Goal: Information Seeking & Learning: Learn about a topic

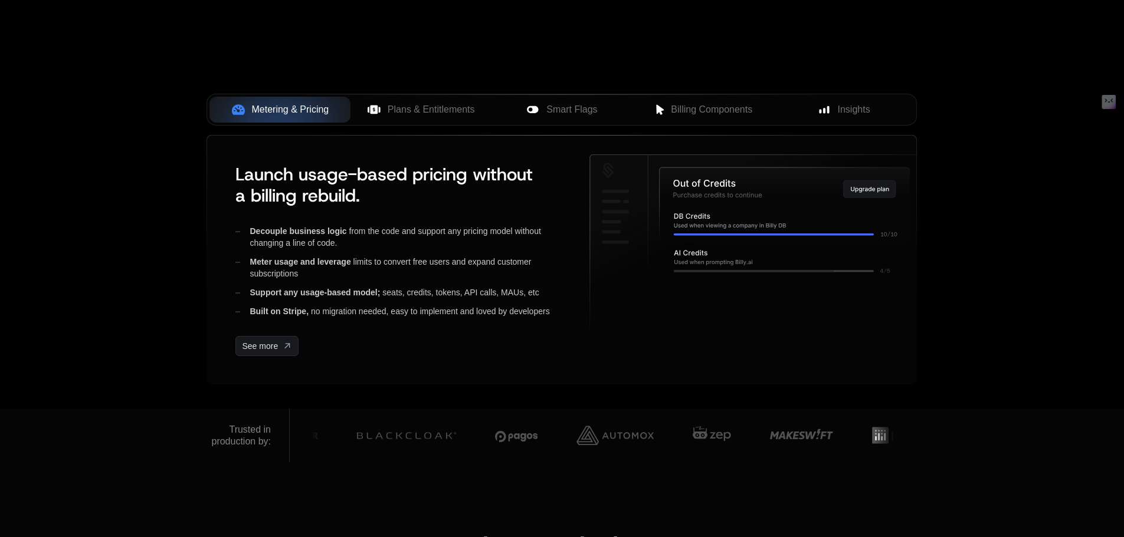
scroll to position [413, 0]
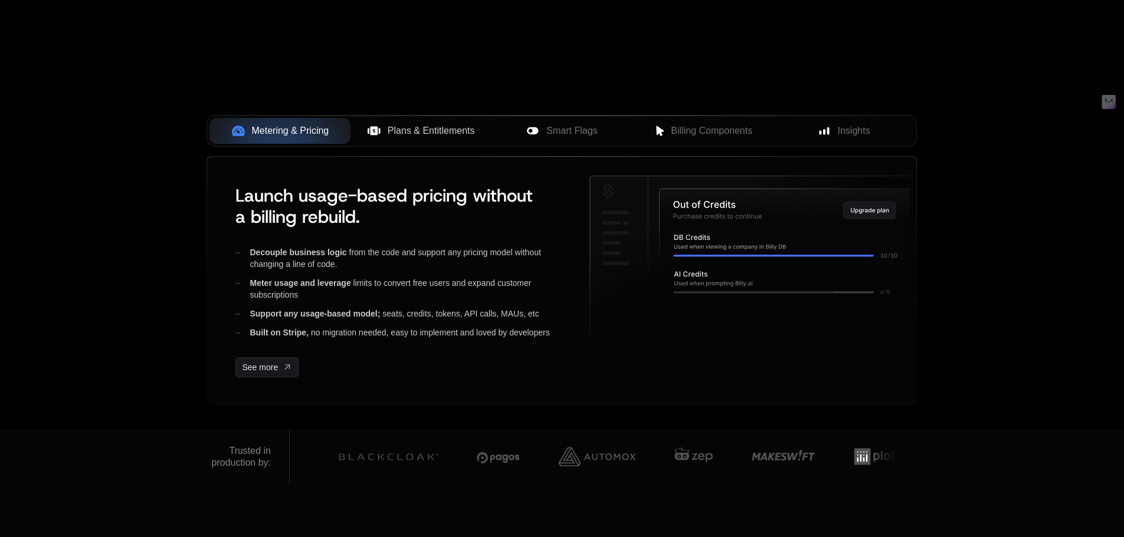
click at [438, 128] on span "Plans & Entitlements" at bounding box center [430, 131] width 87 height 14
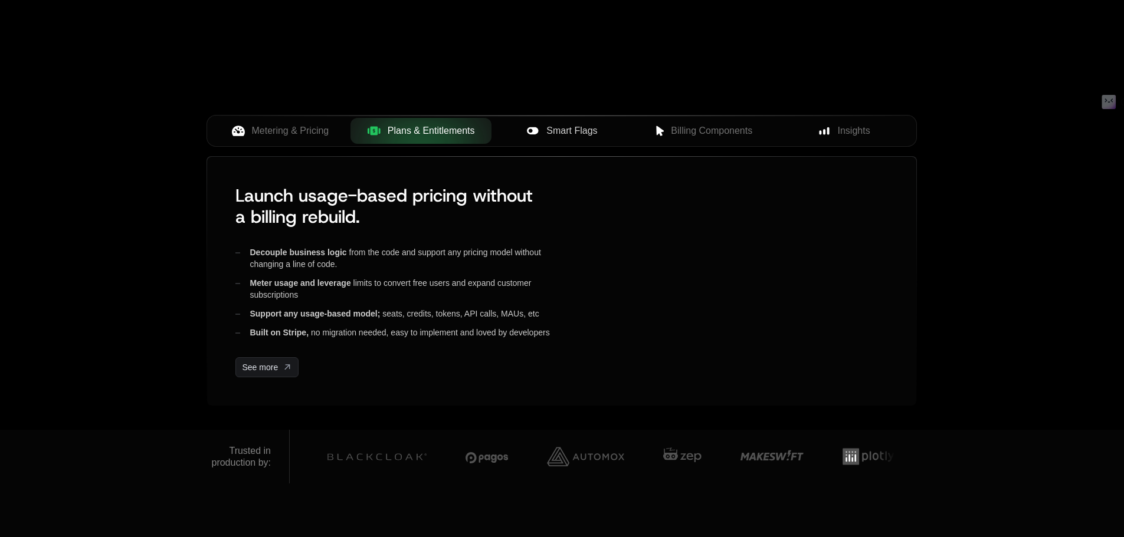
click at [571, 129] on span "Smart Flags" at bounding box center [571, 131] width 51 height 14
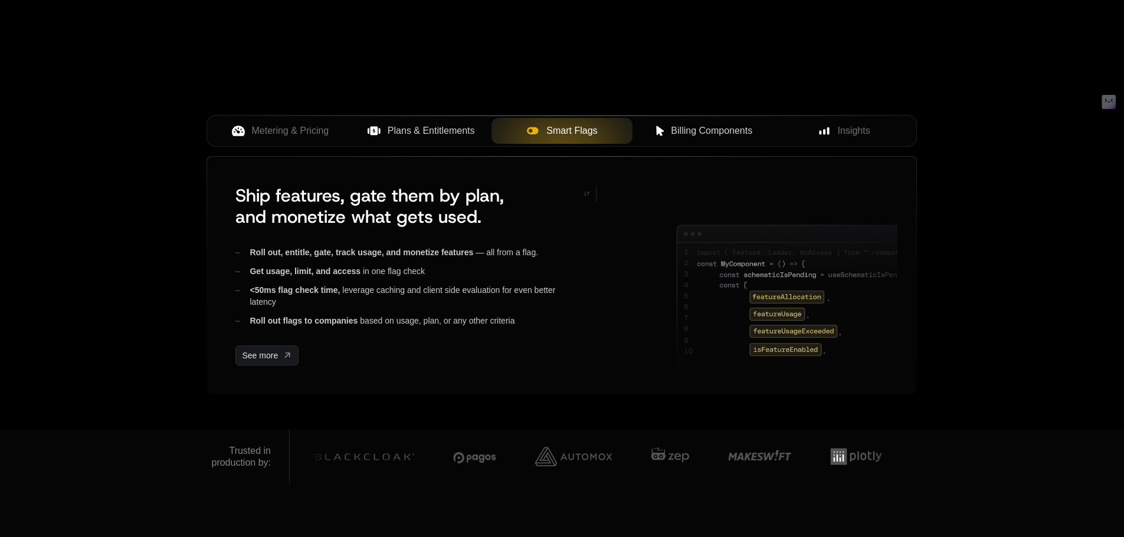
click at [712, 132] on span "Billing Components" at bounding box center [711, 131] width 81 height 14
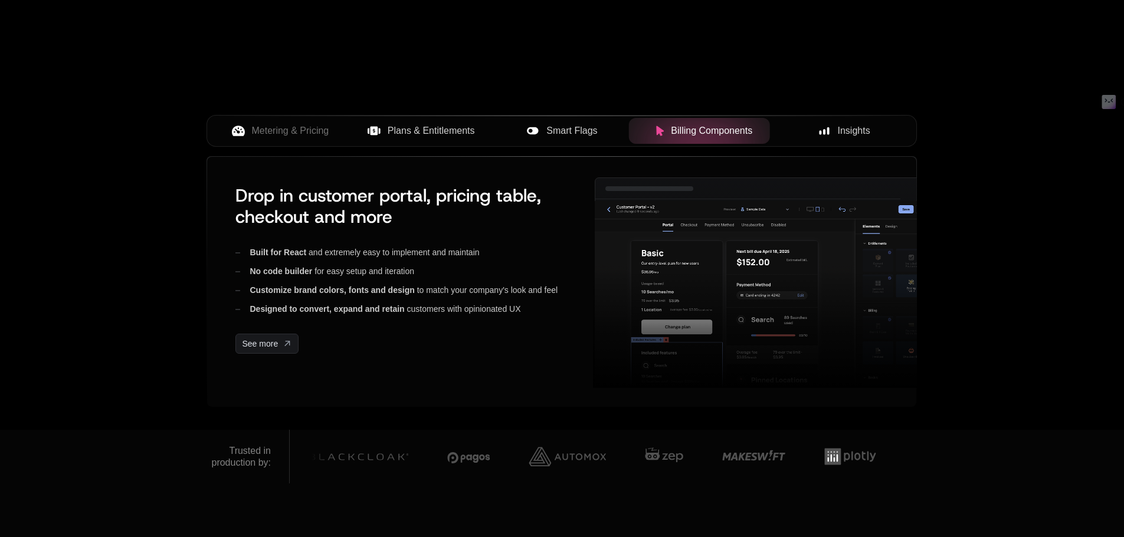
click at [853, 131] on span "Insights" at bounding box center [853, 131] width 32 height 14
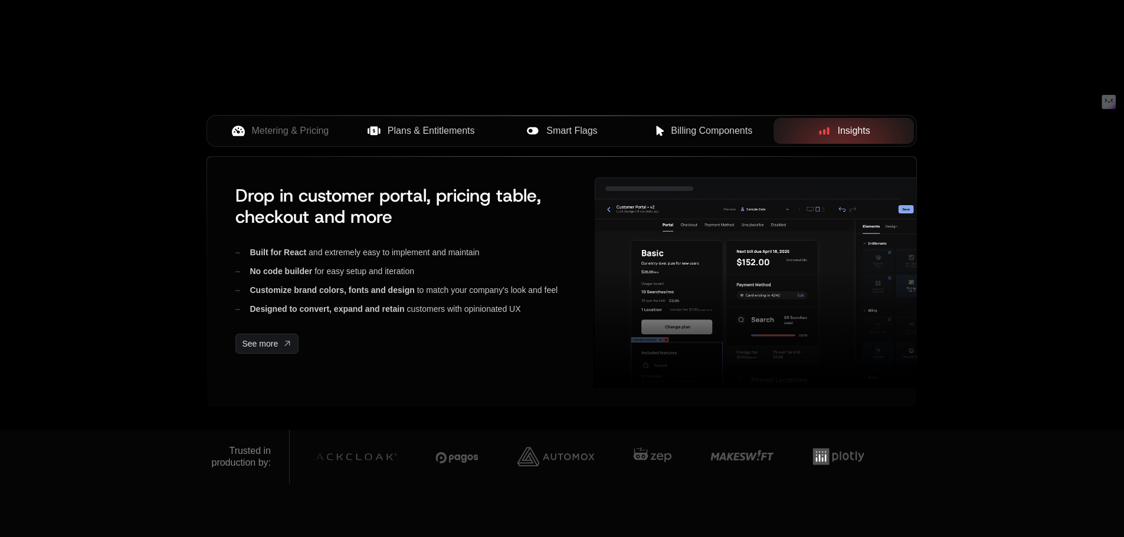
click at [682, 136] on span "Billing Components" at bounding box center [711, 131] width 81 height 14
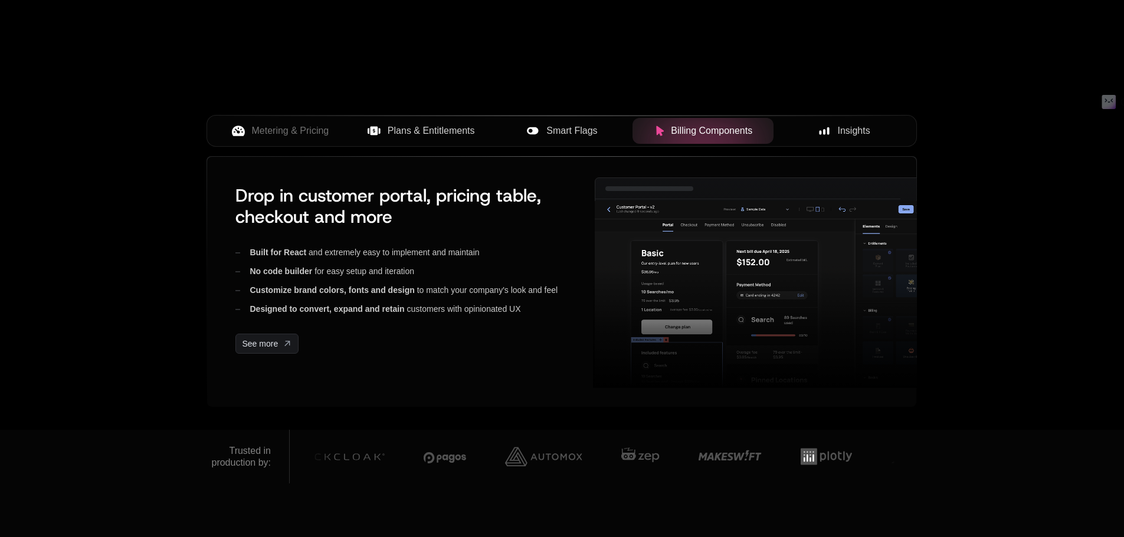
click at [554, 129] on span "Smart Flags" at bounding box center [571, 131] width 51 height 14
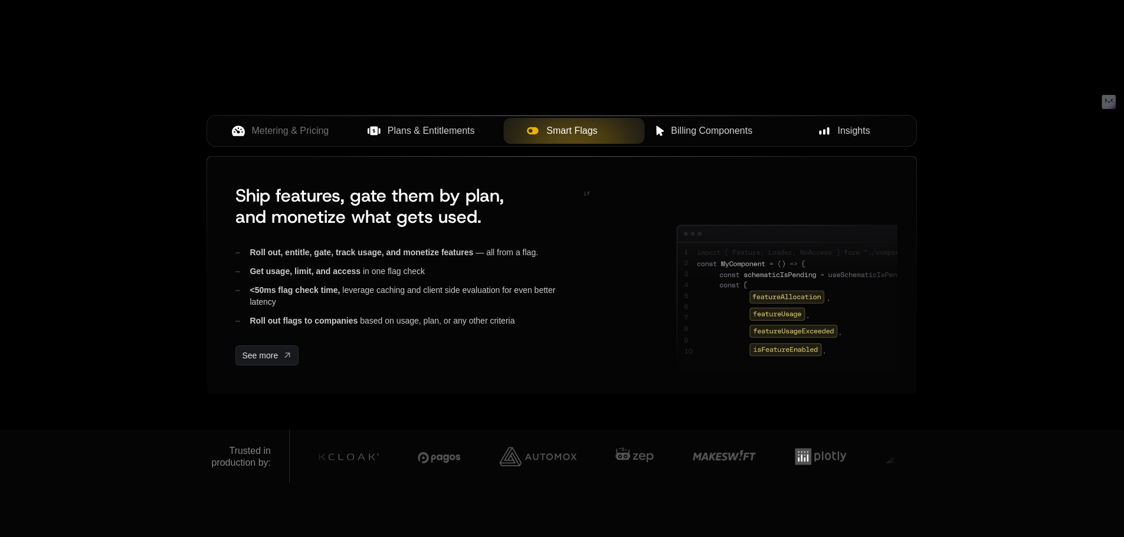
click at [410, 124] on span "Plans & Entitlements" at bounding box center [430, 131] width 87 height 14
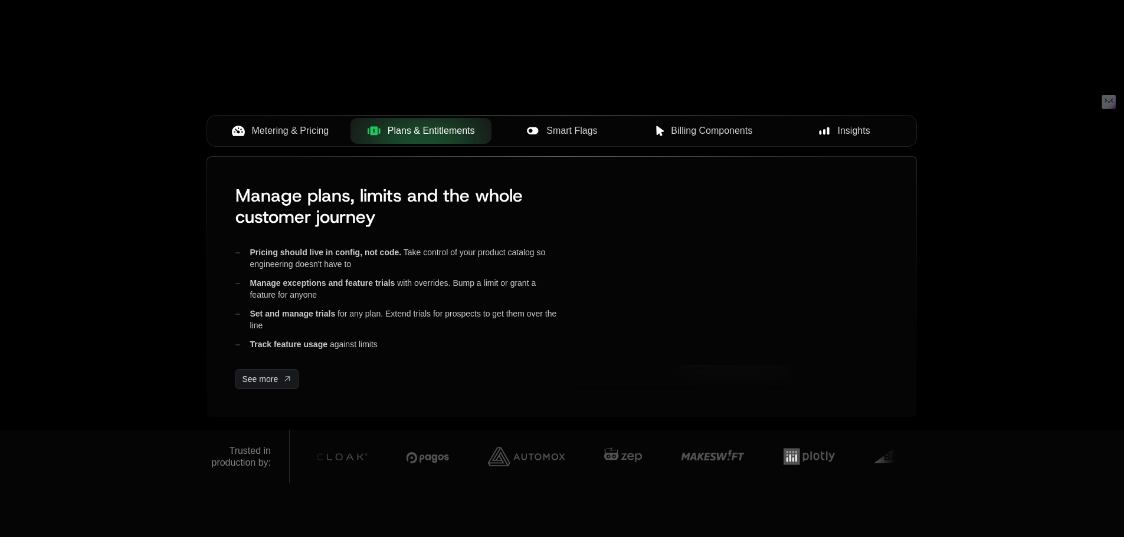
click at [299, 124] on span "Metering & Pricing" at bounding box center [290, 131] width 77 height 14
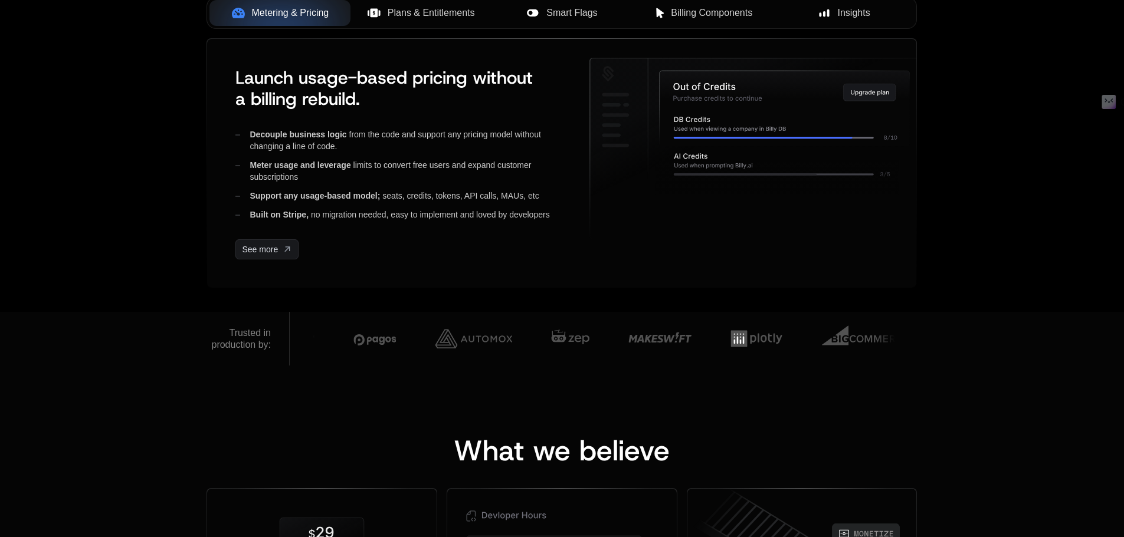
scroll to position [354, 0]
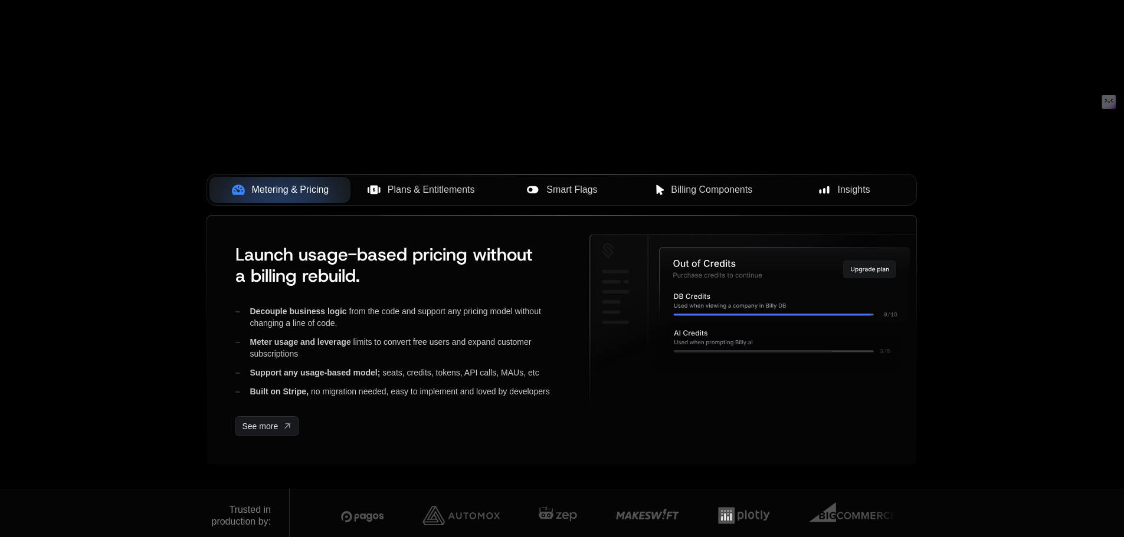
click at [450, 194] on span "Plans & Entitlements" at bounding box center [430, 190] width 87 height 14
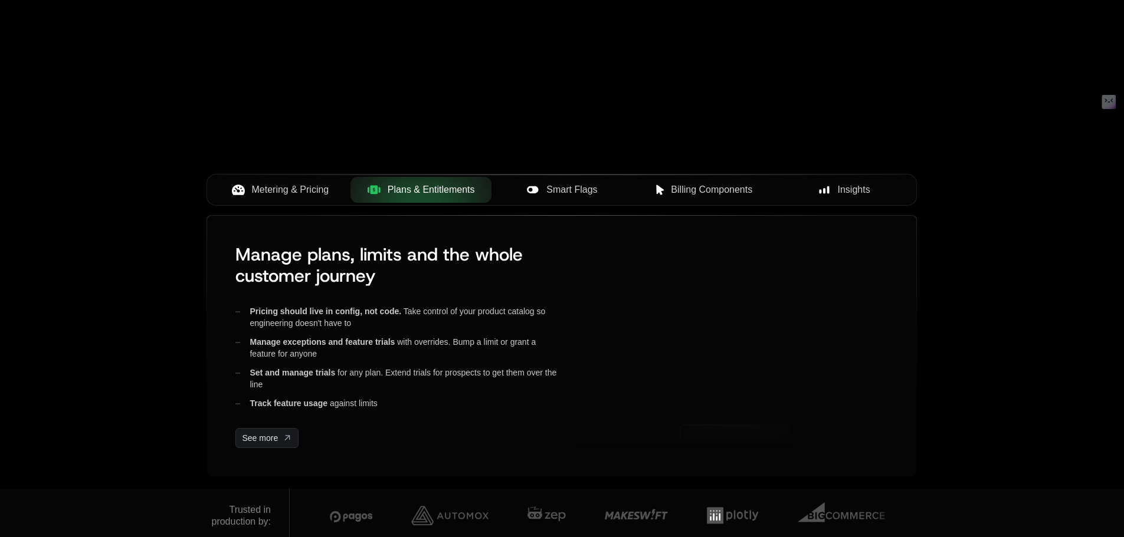
click at [573, 174] on div "Metering & Pricing Plans & Entitlements Smart Flags Billing Components Insights" at bounding box center [561, 190] width 710 height 32
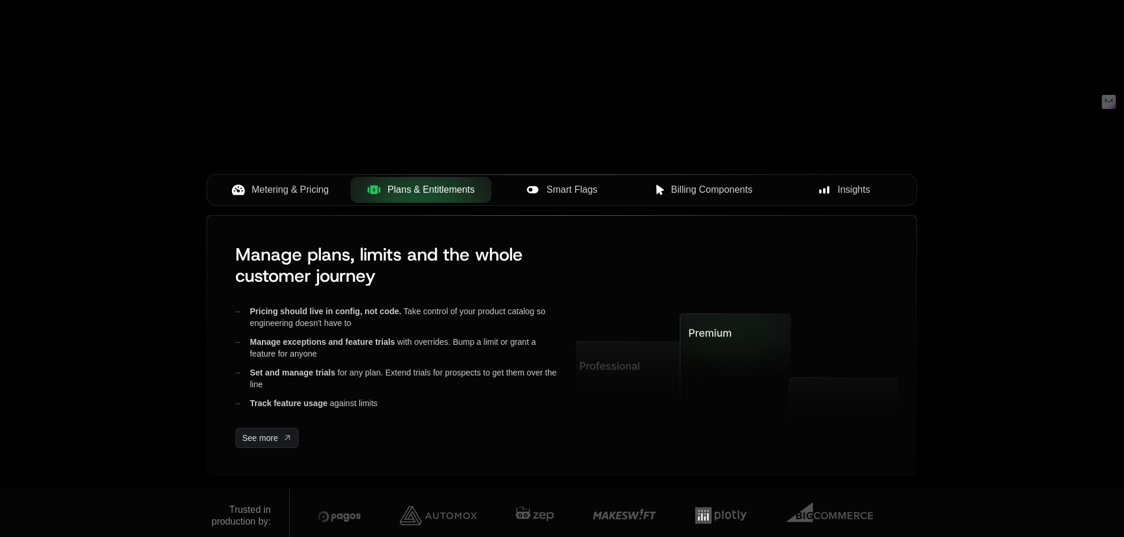
click at [591, 189] on span "Smart Flags" at bounding box center [571, 190] width 51 height 14
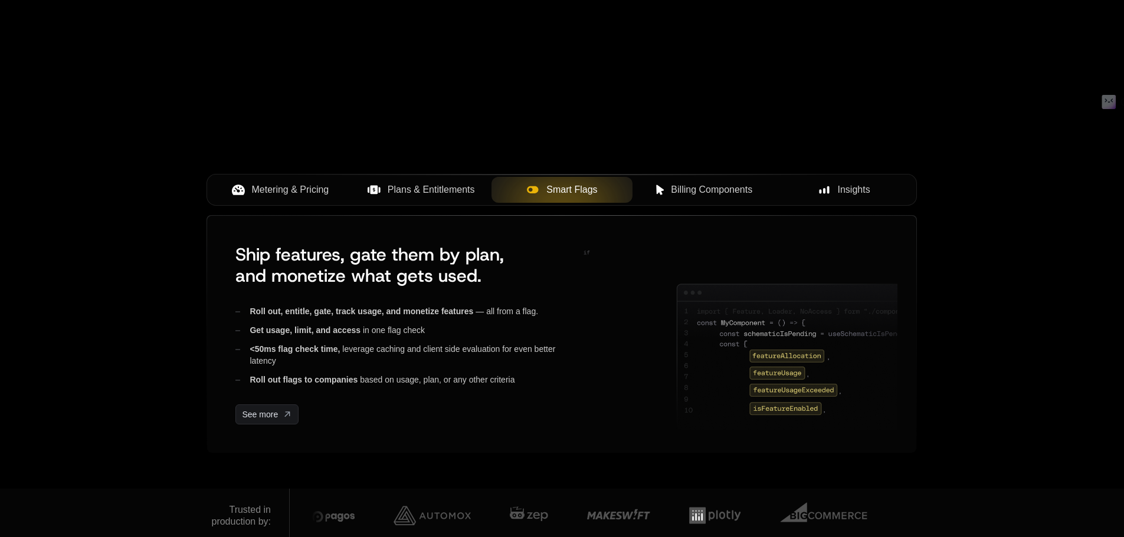
click at [703, 194] on span "Billing Components" at bounding box center [711, 190] width 81 height 14
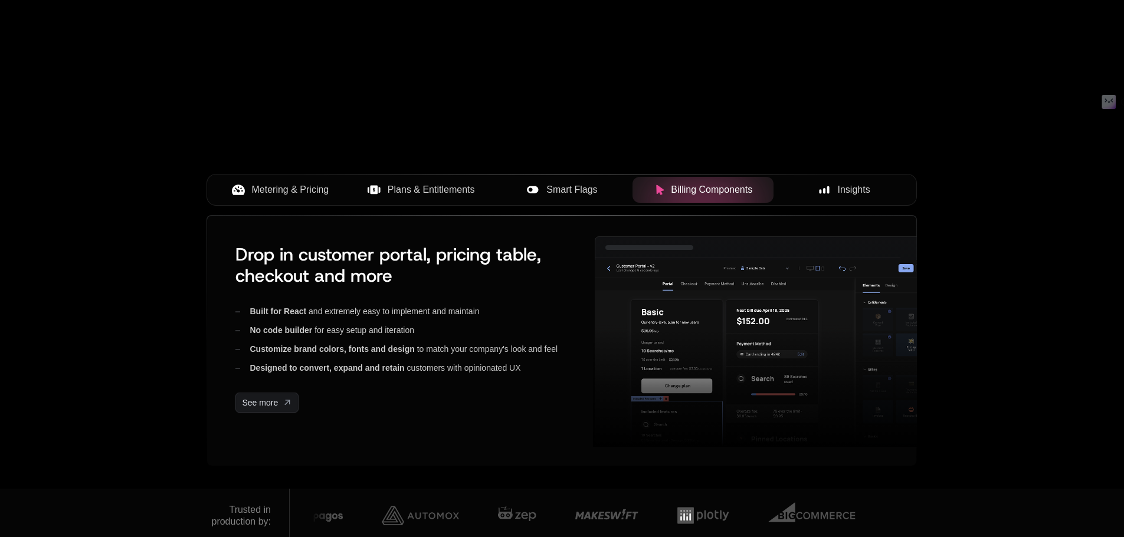
click at [830, 189] on div "Insights" at bounding box center [844, 190] width 122 height 14
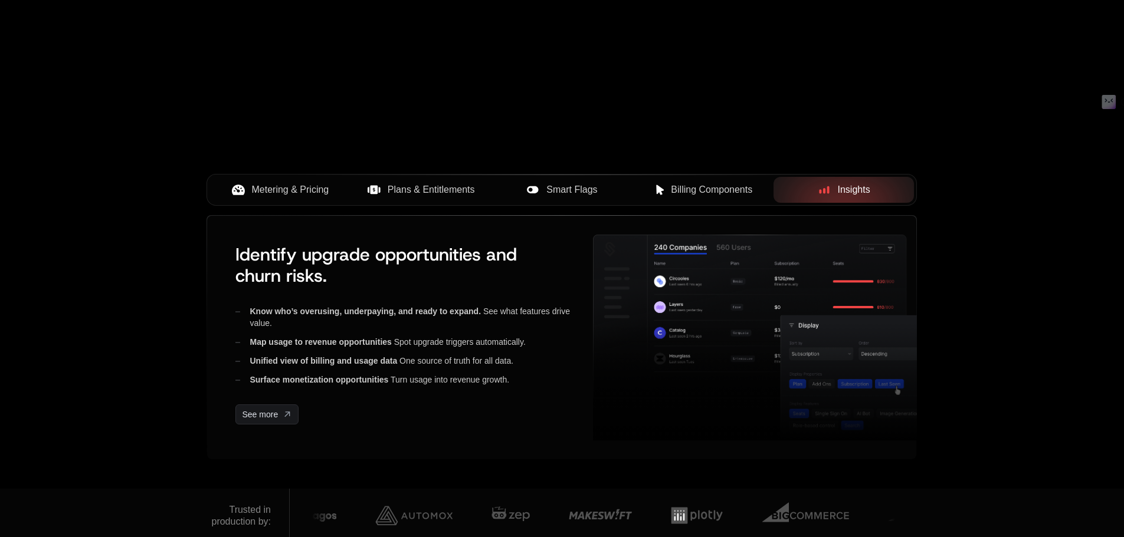
click at [682, 191] on span "Billing Components" at bounding box center [711, 190] width 81 height 14
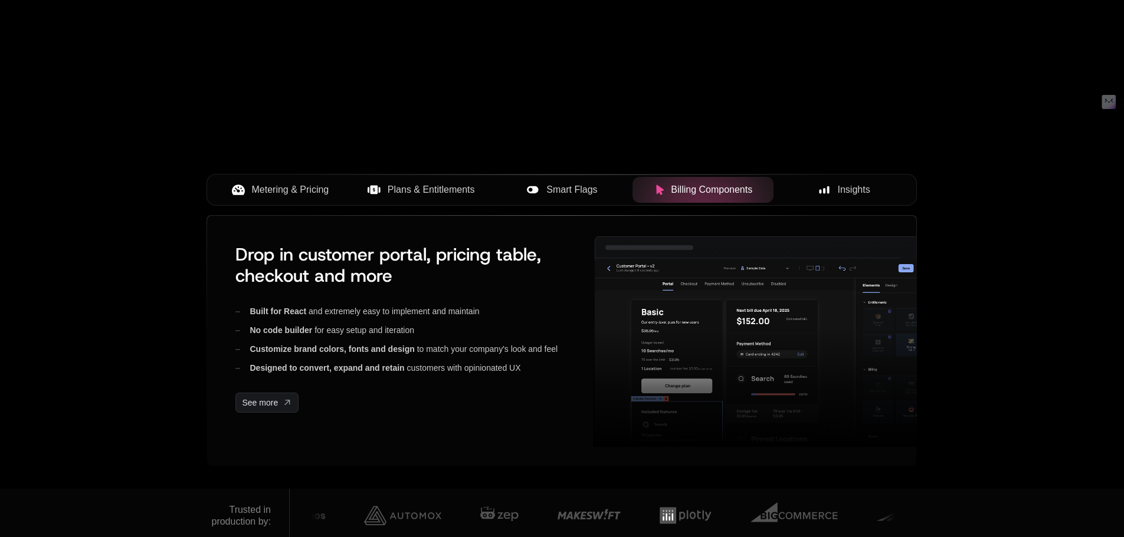
click at [537, 189] on icon at bounding box center [532, 189] width 11 height 7
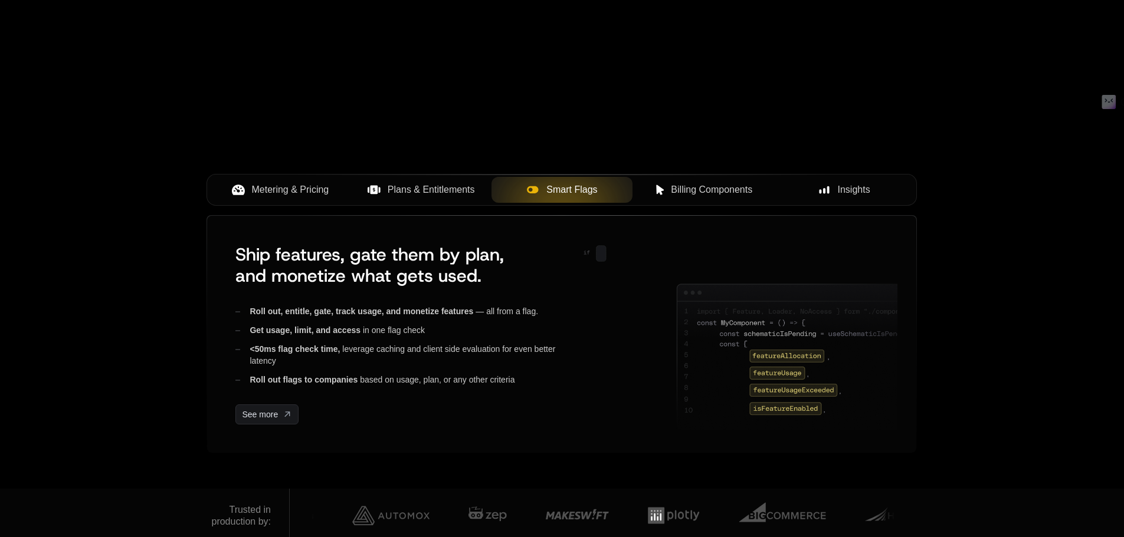
click at [440, 186] on span "Plans & Entitlements" at bounding box center [430, 190] width 87 height 14
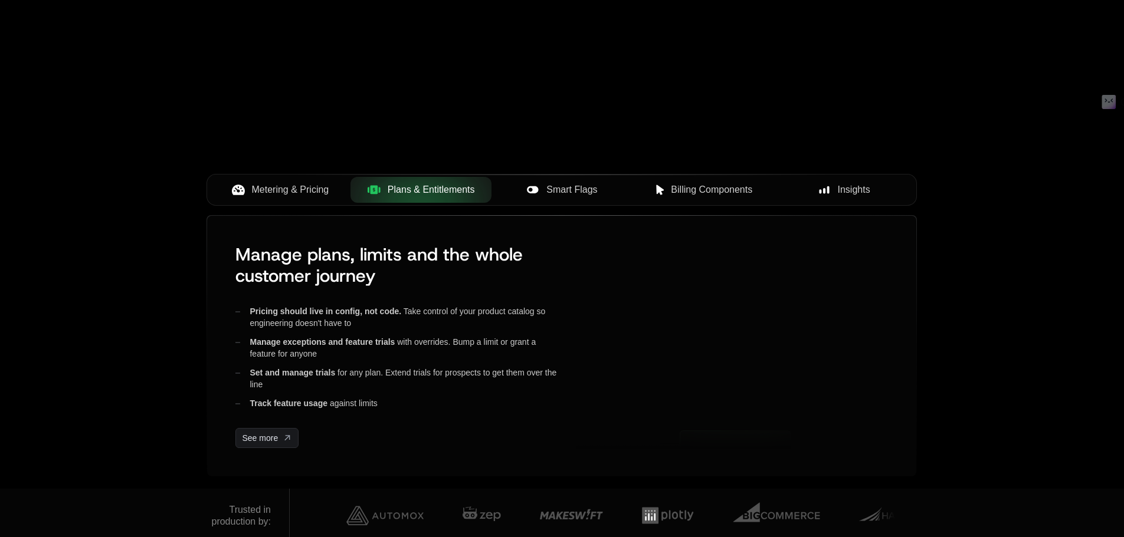
click at [311, 180] on button "Metering & Pricing" at bounding box center [279, 190] width 141 height 26
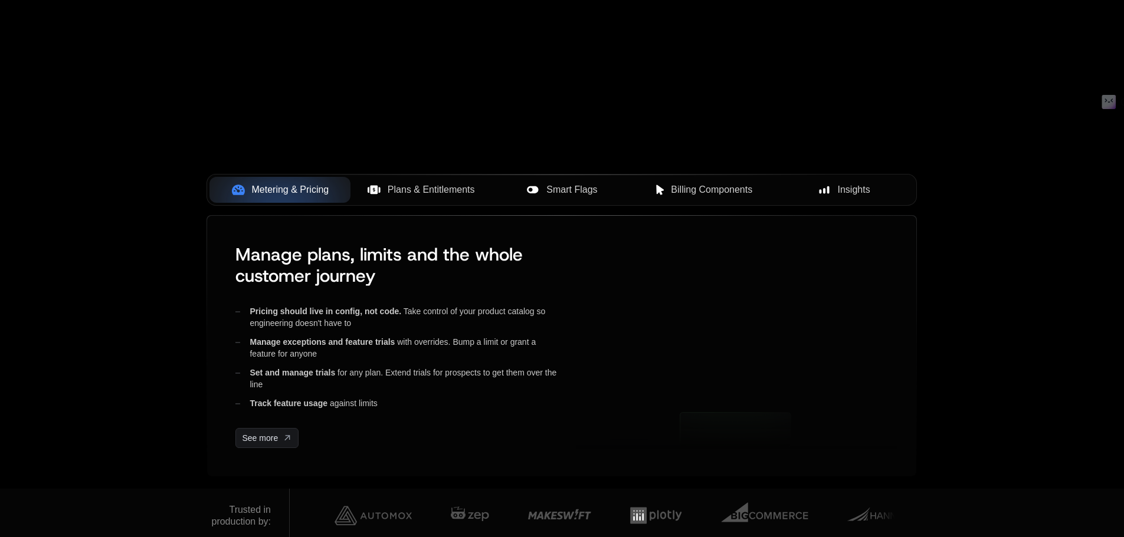
click at [68, 179] on div "AI Products Developers Pricing Docs Resources Summit Sign in Sign Up RELEASED 🔥…" at bounding box center [562, 67] width 1124 height 843
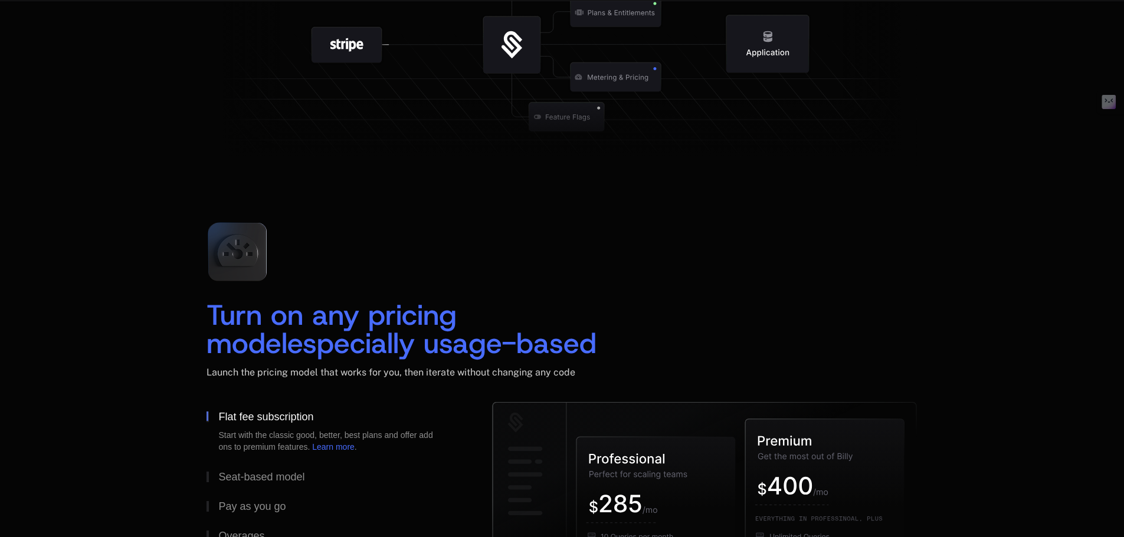
scroll to position [1651, 0]
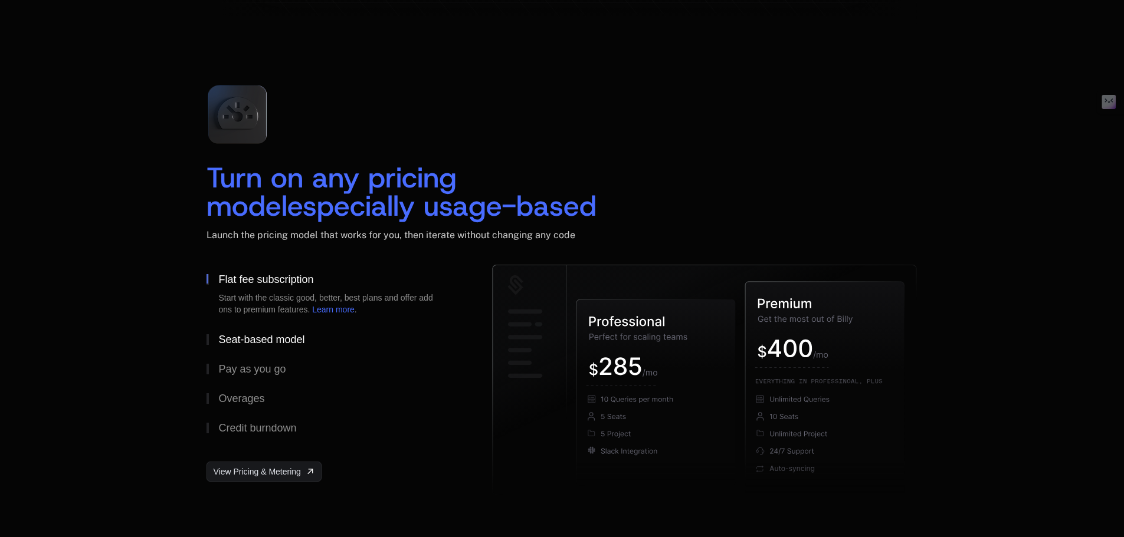
click at [272, 341] on div "Seat-based model" at bounding box center [261, 339] width 86 height 11
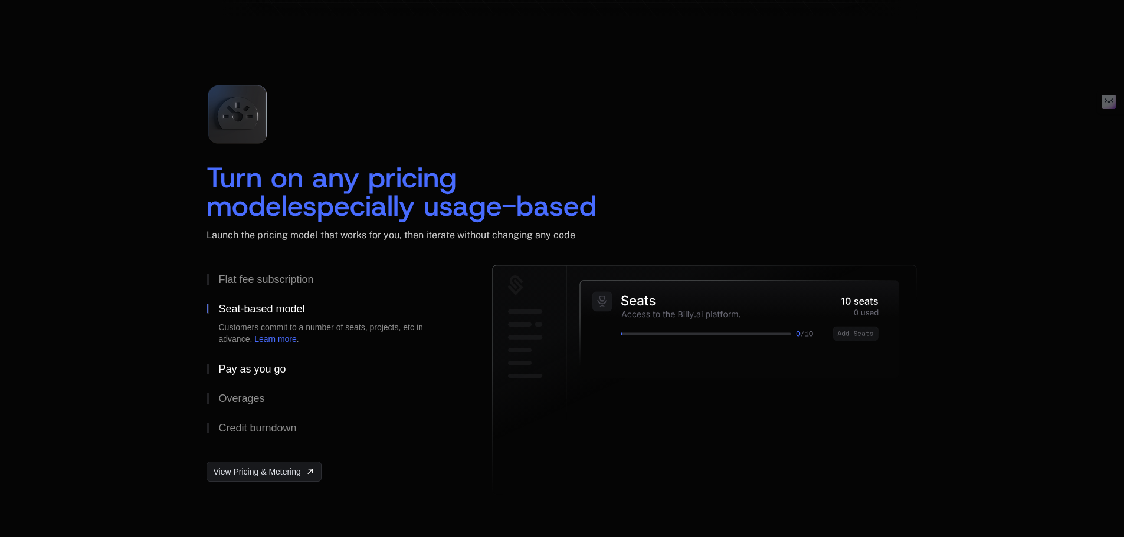
click at [271, 366] on div "Pay as you go" at bounding box center [251, 369] width 67 height 11
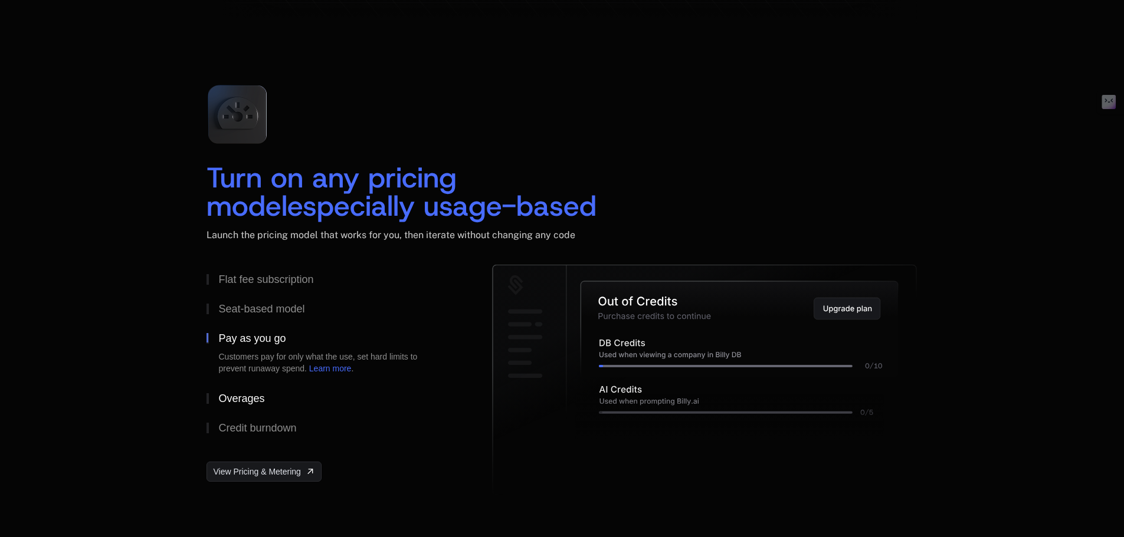
click at [268, 392] on button "Overages" at bounding box center [330, 398] width 248 height 29
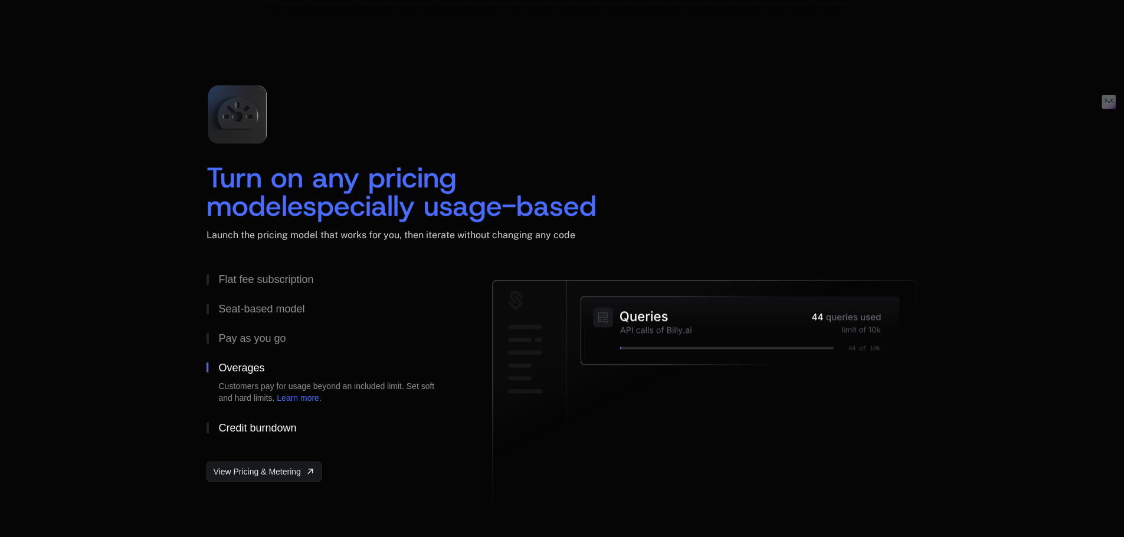
click at [265, 440] on button "Credit burndown" at bounding box center [330, 427] width 248 height 29
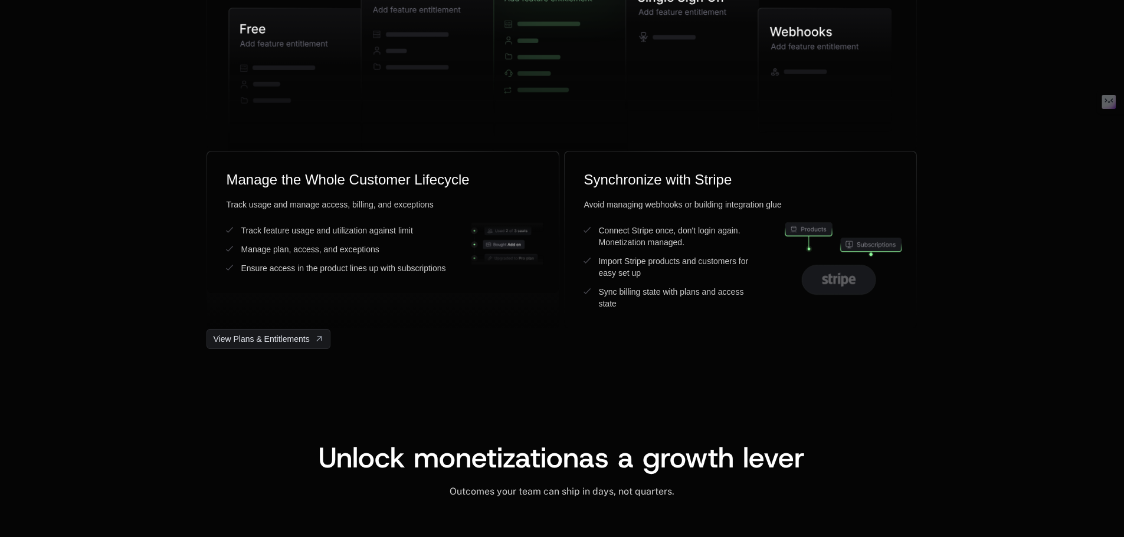
scroll to position [3185, 0]
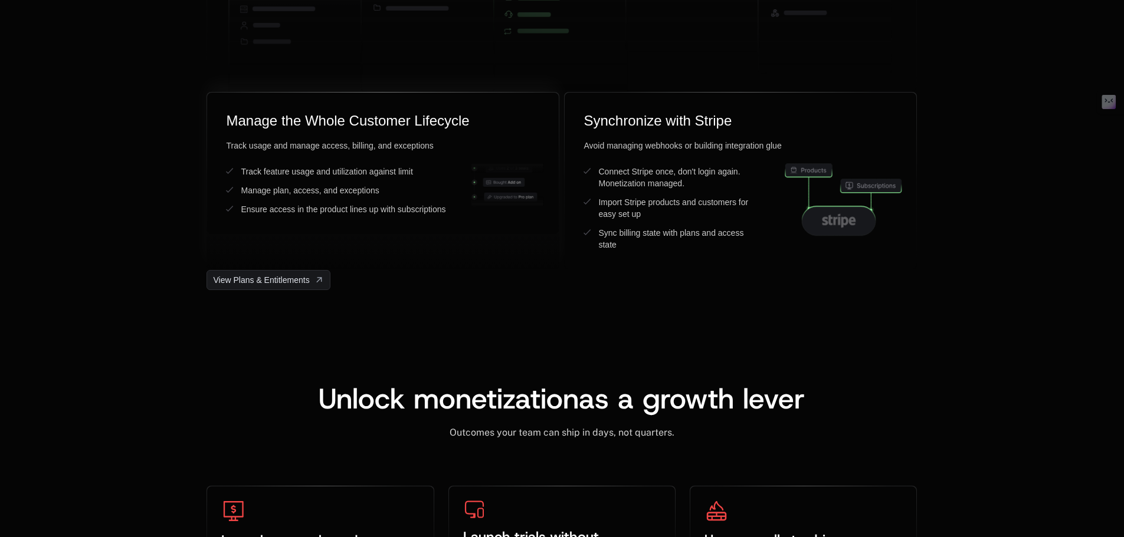
drag, startPoint x: 516, startPoint y: 185, endPoint x: 468, endPoint y: 245, distance: 77.2
click at [470, 244] on div "Manage the Whole Customer Lifecycle Track usage and manage access, billing, and…" at bounding box center [382, 181] width 353 height 178
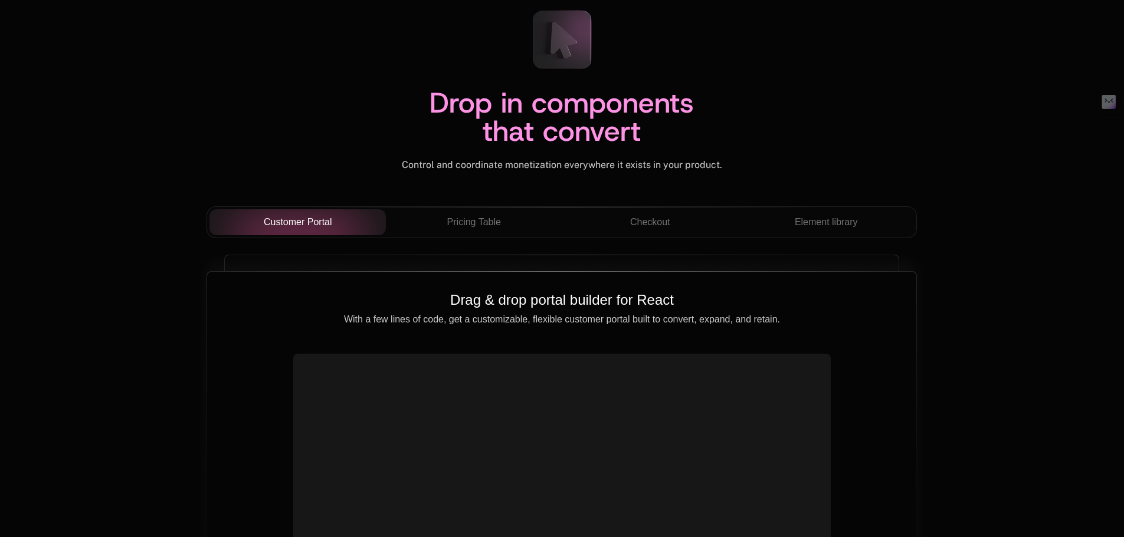
scroll to position [4128, 0]
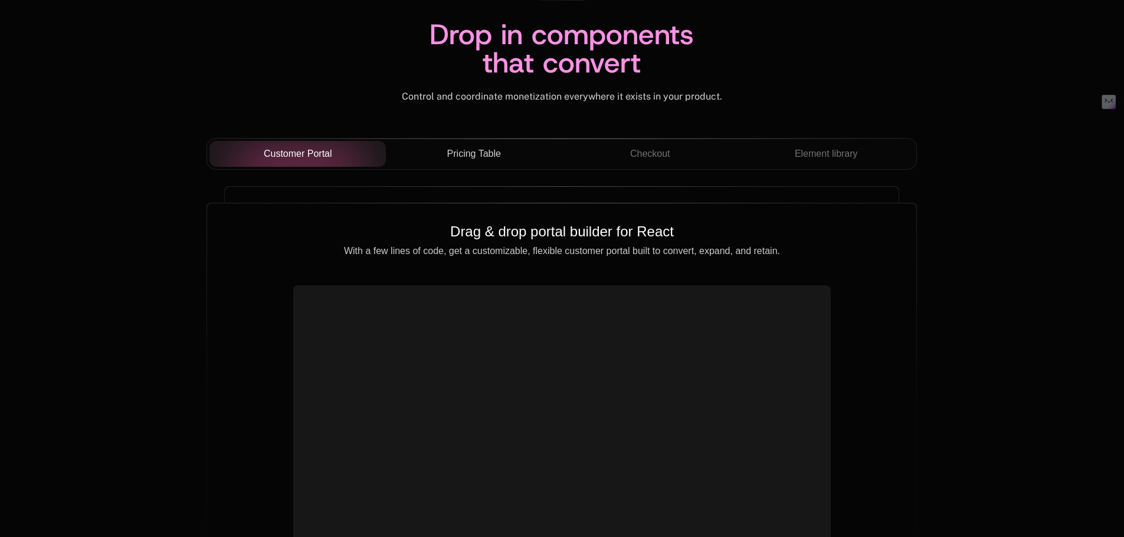
click at [484, 151] on span "Pricing Table" at bounding box center [474, 154] width 54 height 14
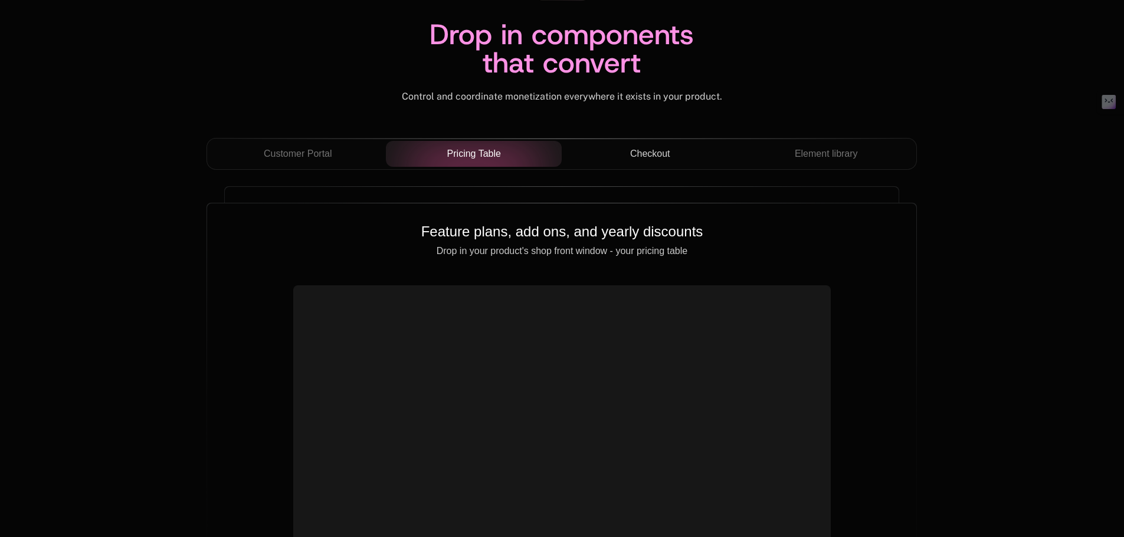
click at [663, 162] on button "Checkout" at bounding box center [649, 154] width 176 height 26
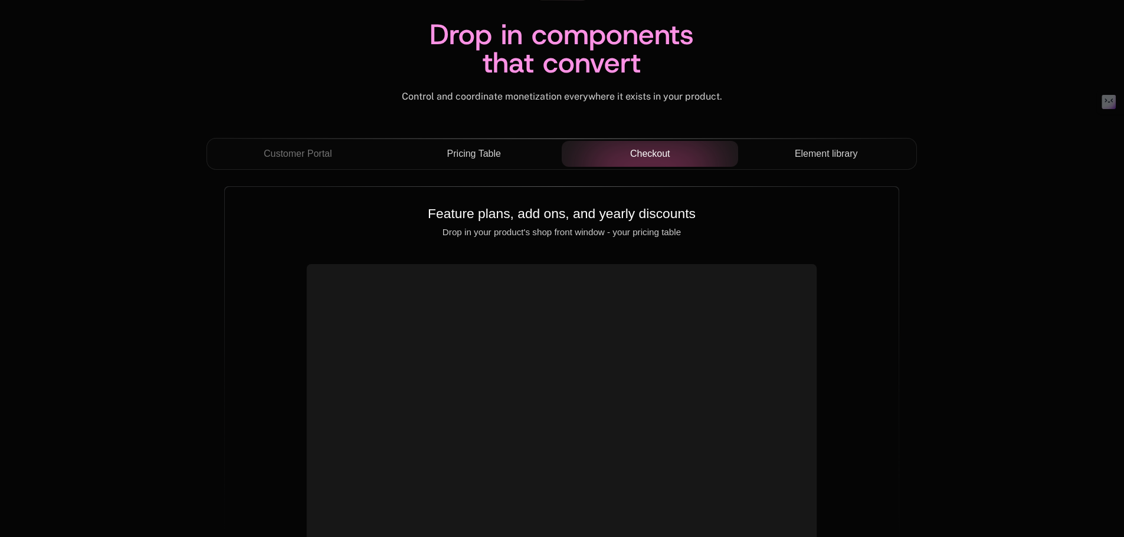
click at [812, 162] on button "Element library" at bounding box center [826, 154] width 176 height 26
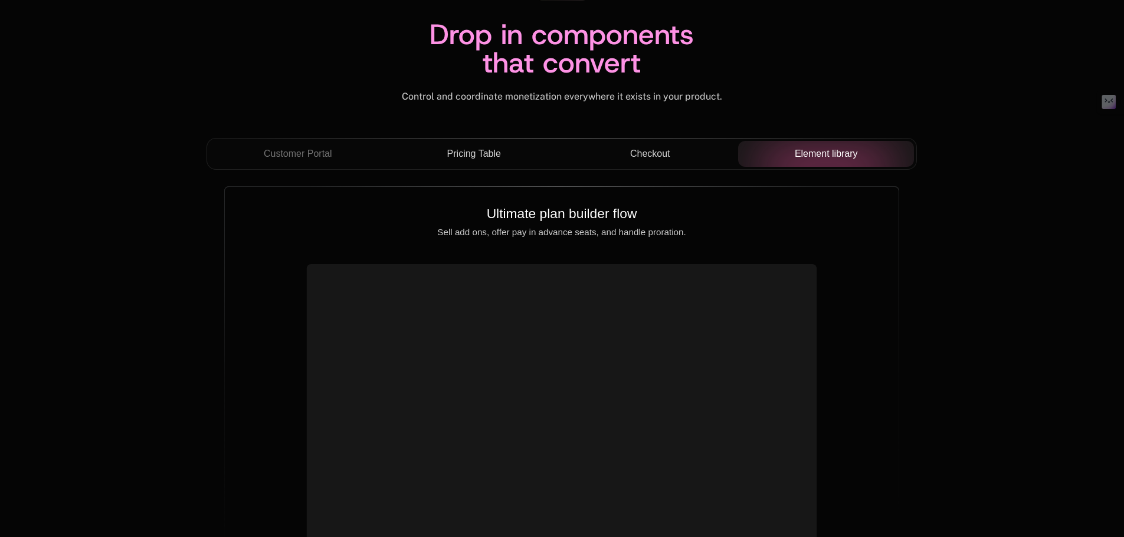
click at [657, 153] on span "Checkout" at bounding box center [650, 154] width 40 height 14
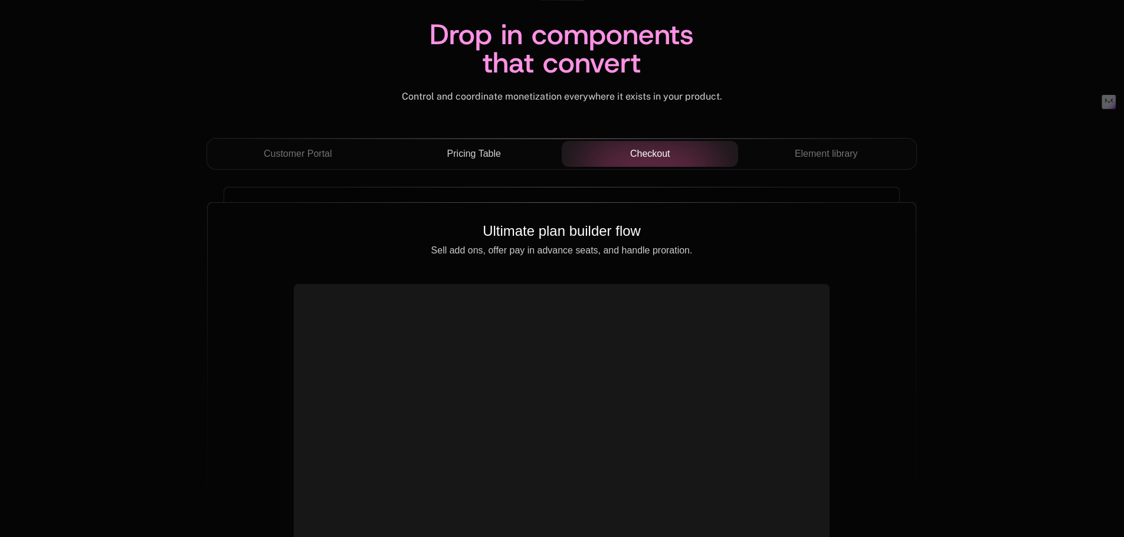
click at [449, 151] on span "Pricing Table" at bounding box center [474, 154] width 54 height 14
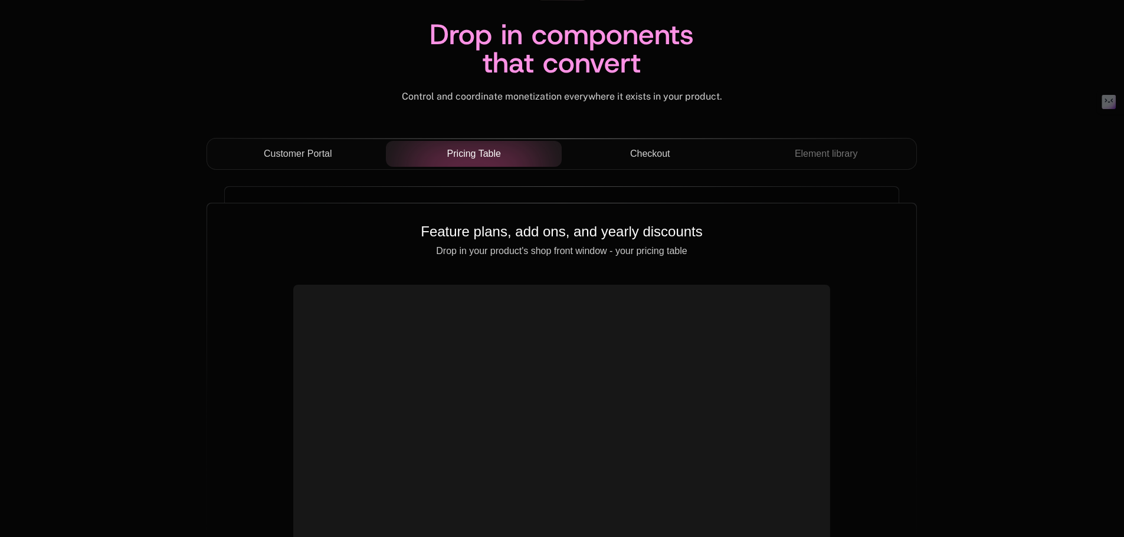
click at [320, 147] on span "Customer Portal" at bounding box center [298, 154] width 68 height 14
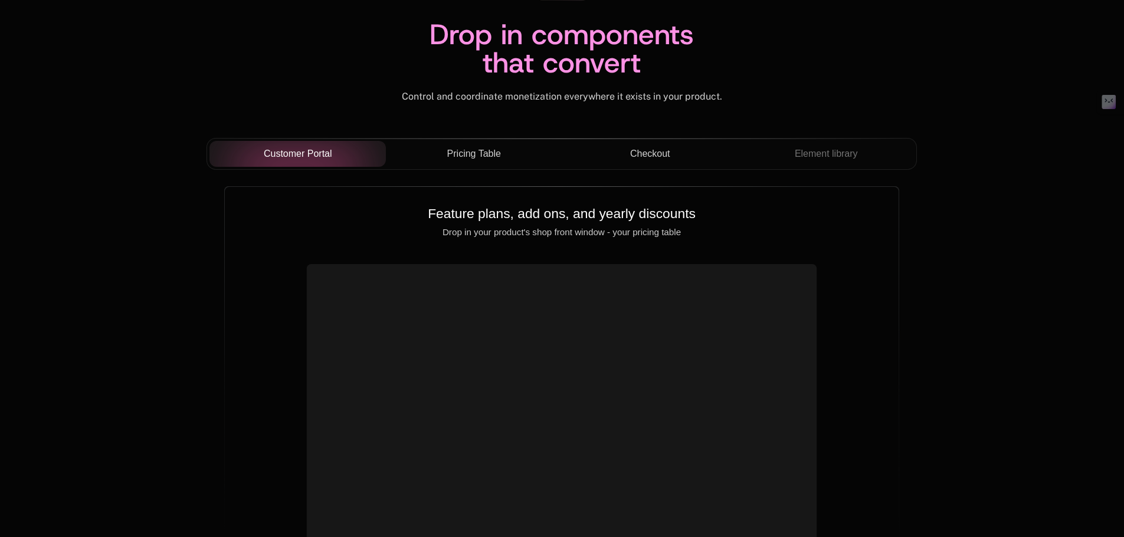
click at [501, 118] on div "Drop in components that convert Control and coordinate monetization everywhere …" at bounding box center [561, 35] width 710 height 206
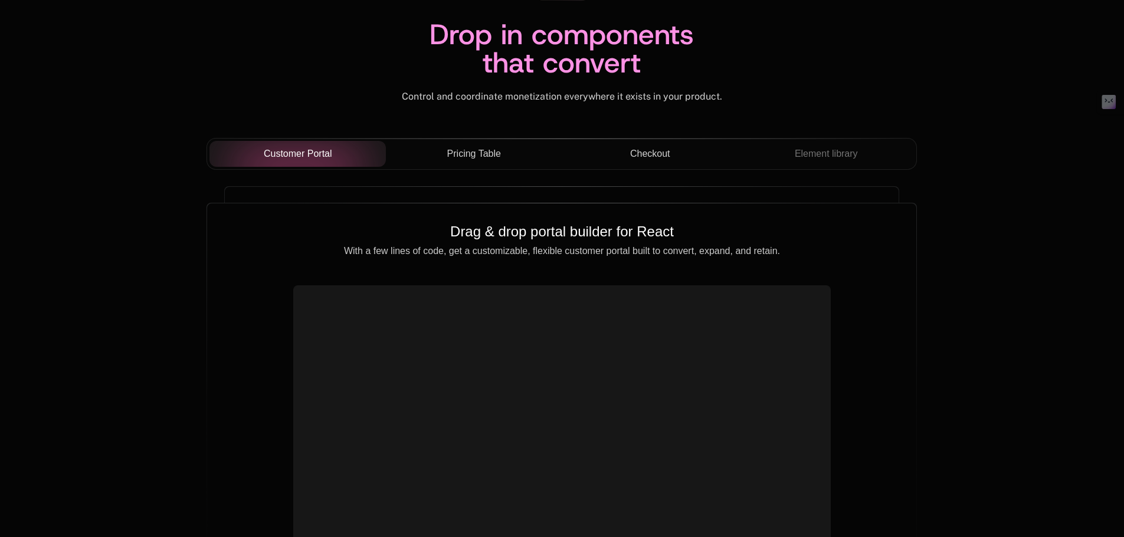
click at [481, 162] on button "Pricing Table" at bounding box center [474, 154] width 176 height 26
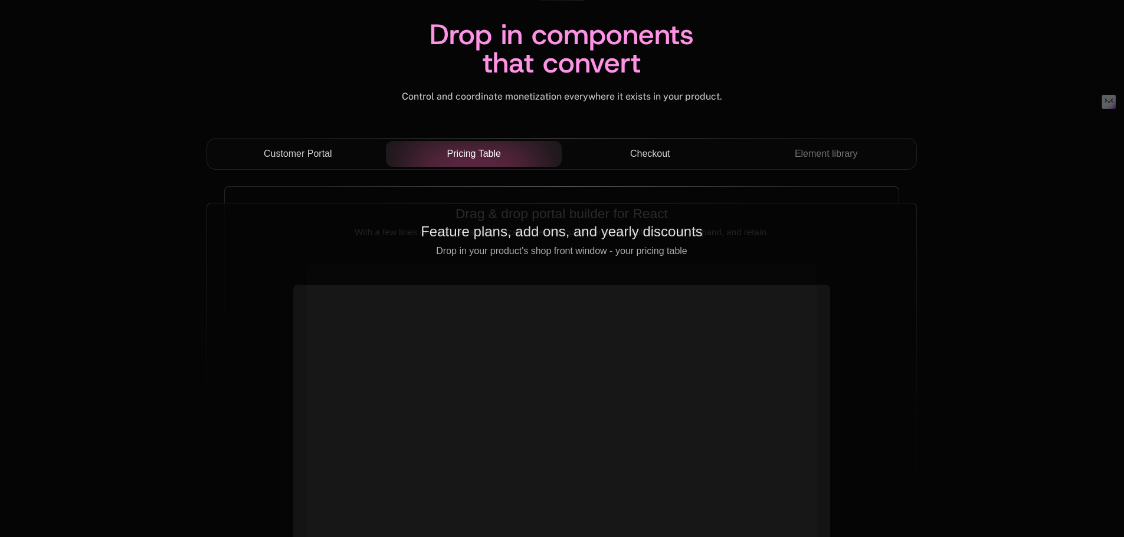
click at [630, 149] on span "Checkout" at bounding box center [650, 154] width 40 height 14
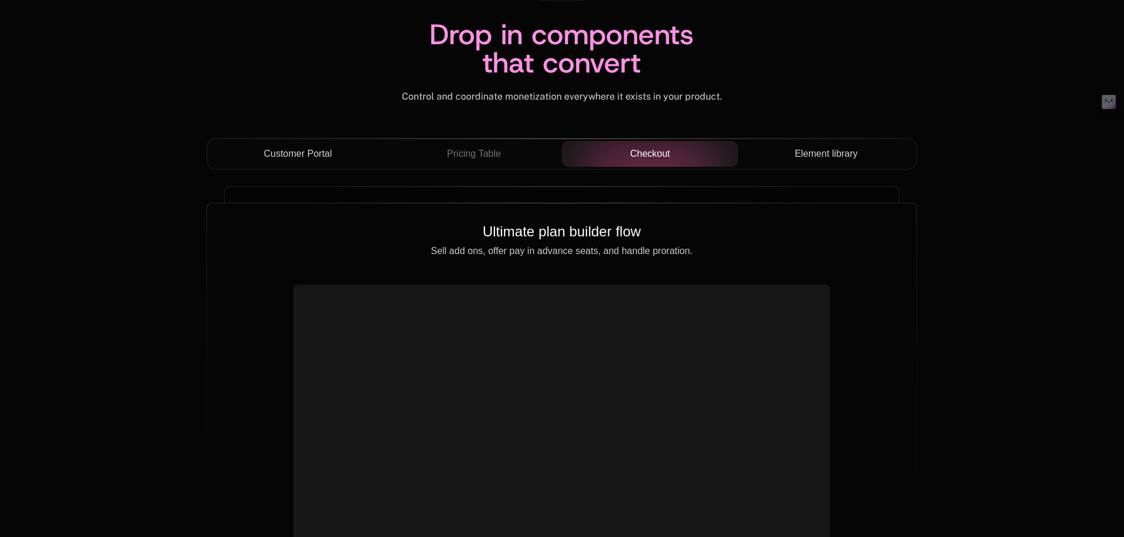
click at [813, 160] on span "Element library" at bounding box center [825, 154] width 63 height 14
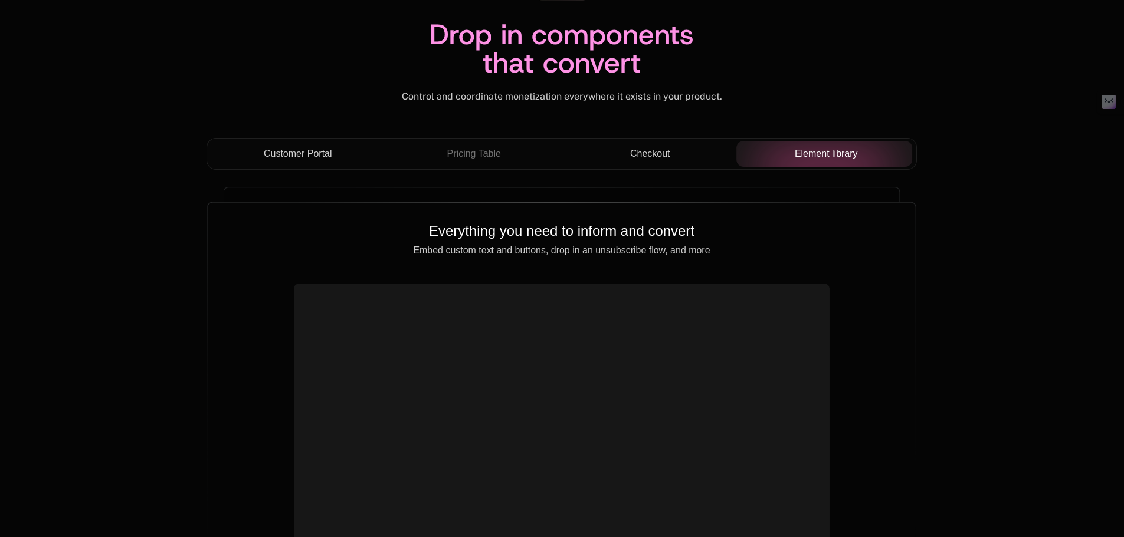
click at [666, 157] on span "Checkout" at bounding box center [650, 154] width 40 height 14
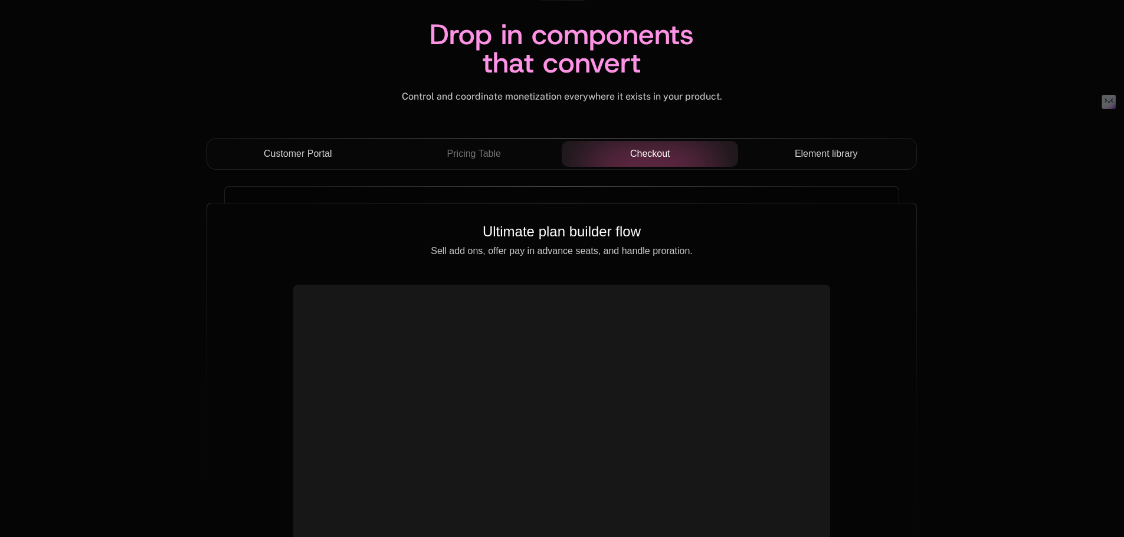
click at [406, 152] on div "Pricing Table" at bounding box center [473, 154] width 157 height 14
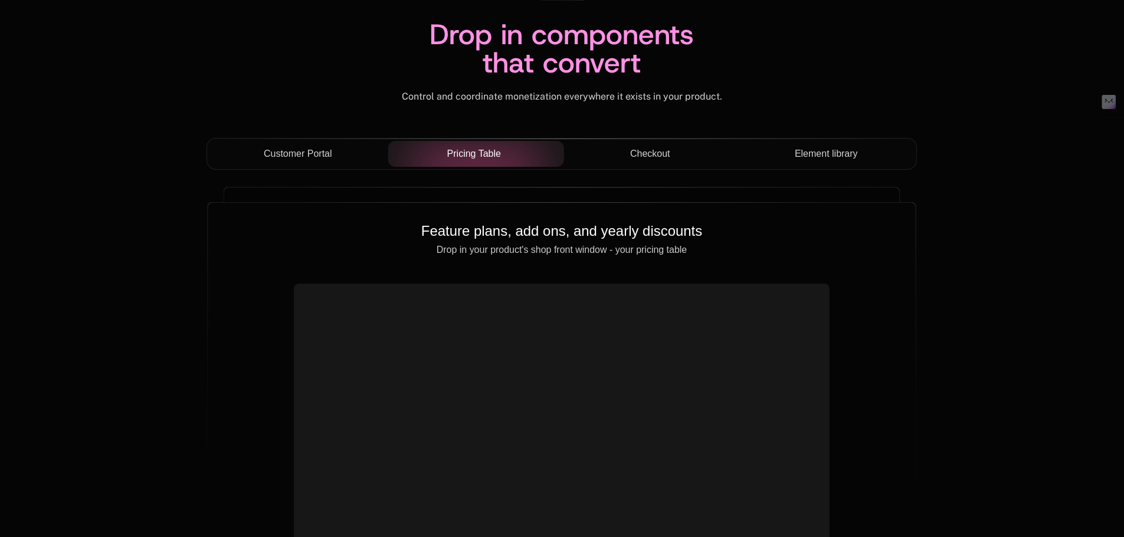
click at [462, 149] on span "Pricing Table" at bounding box center [474, 154] width 54 height 14
click at [294, 154] on span "Customer Portal" at bounding box center [298, 154] width 68 height 14
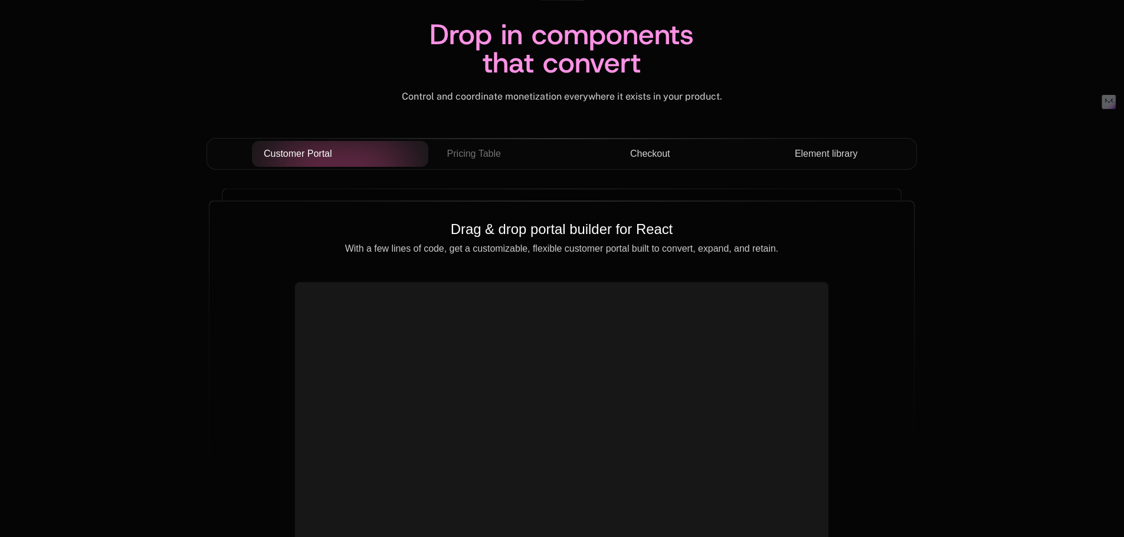
click at [468, 120] on div "Drop in components that convert Control and coordinate monetization everywhere …" at bounding box center [561, 35] width 710 height 206
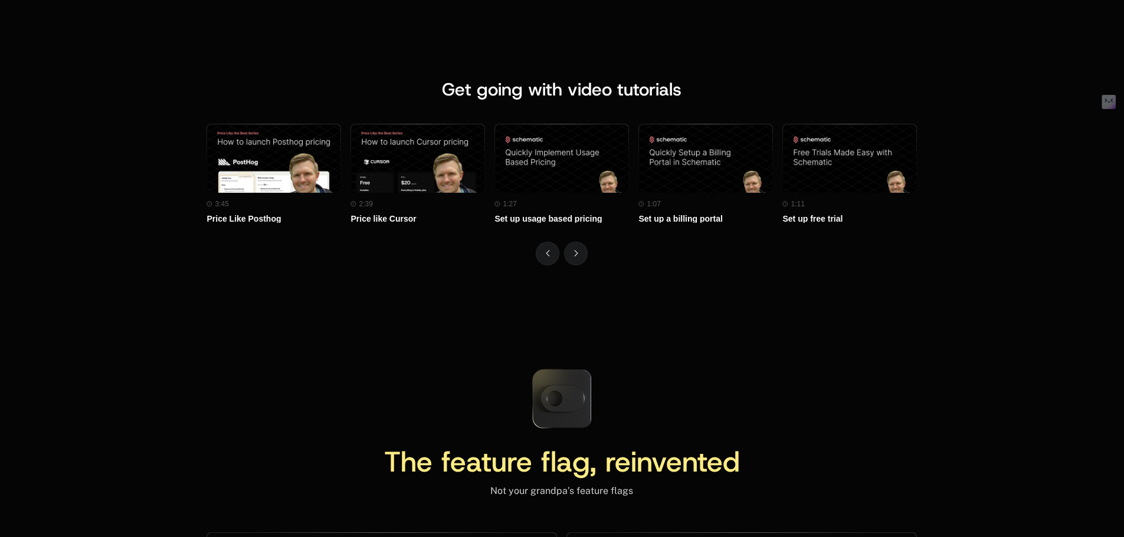
scroll to position [5131, 0]
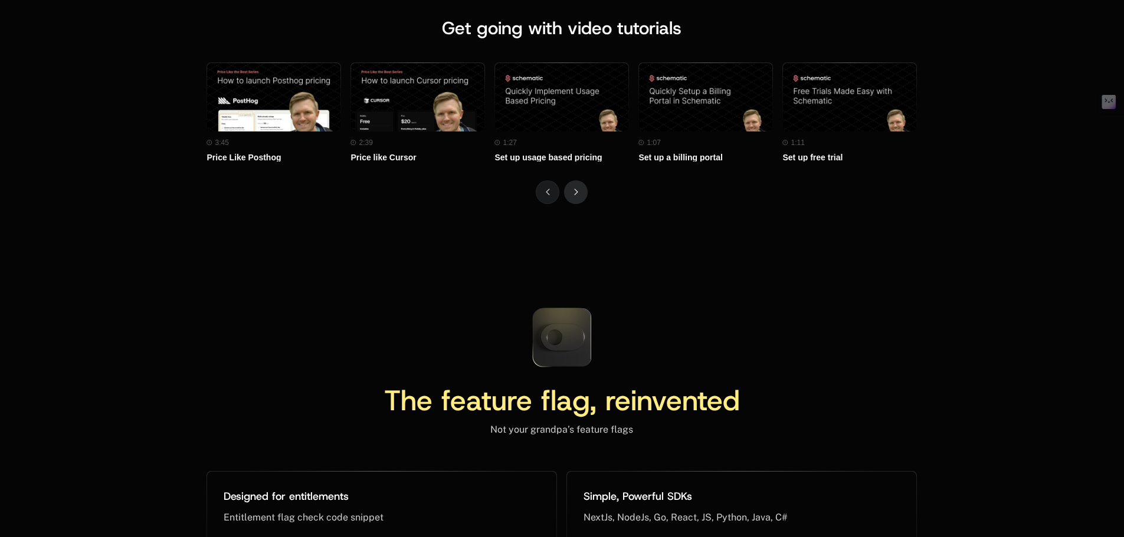
click at [579, 182] on button "Next" at bounding box center [576, 192] width 24 height 24
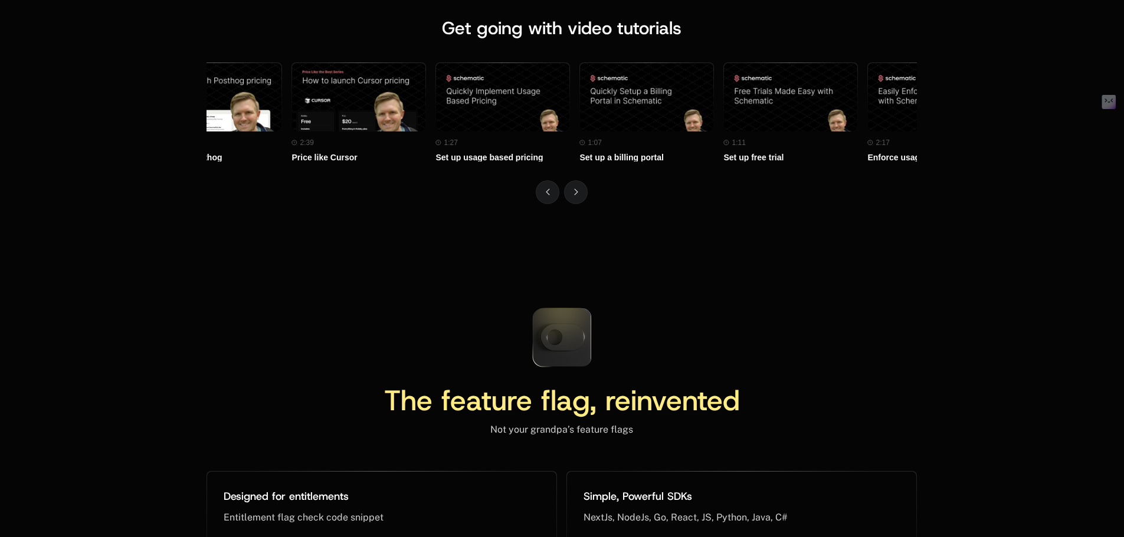
scroll to position [0, 144]
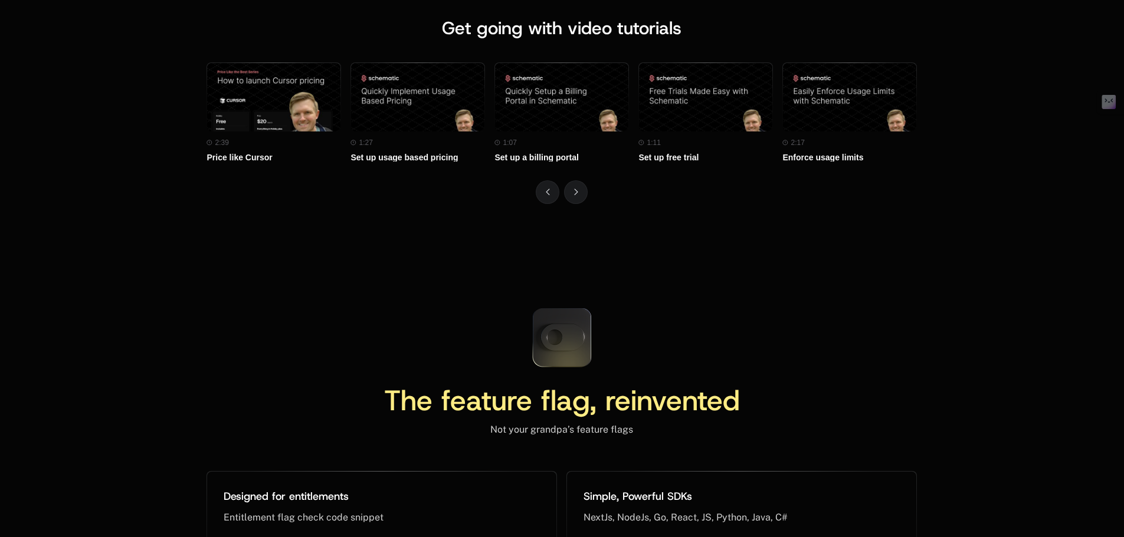
click at [528, 401] on span "The feature flag, reinvented" at bounding box center [562, 401] width 356 height 38
click at [596, 403] on span "The feature flag, reinvented" at bounding box center [562, 401] width 356 height 38
click at [667, 336] on div "The feature flag, reinvented Not your grandpa’s feature flags" at bounding box center [561, 366] width 710 height 137
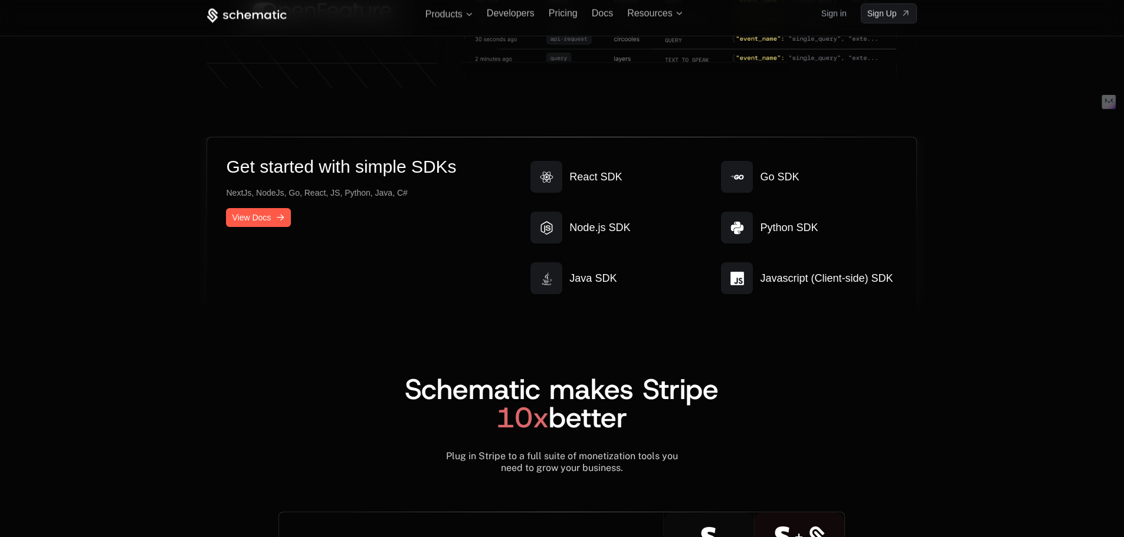
scroll to position [6160, 0]
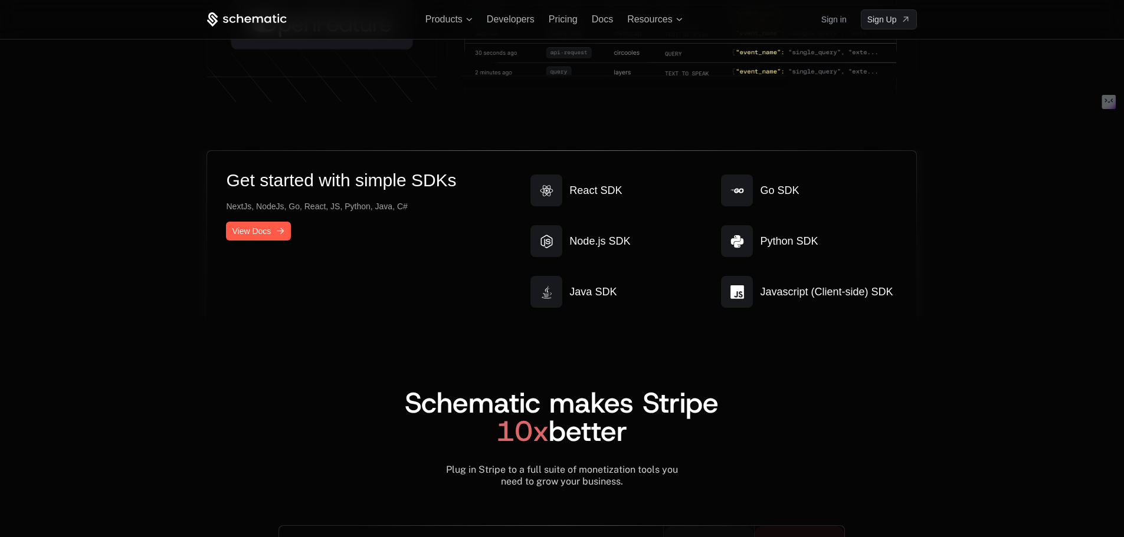
click at [252, 178] on h2 "Get started with simple SDKs" at bounding box center [341, 180] width 230 height 21
click at [313, 177] on h2 "Get started with simple SDKs" at bounding box center [341, 180] width 230 height 21
click at [346, 177] on h2 "Get started with simple SDKs" at bounding box center [341, 180] width 230 height 21
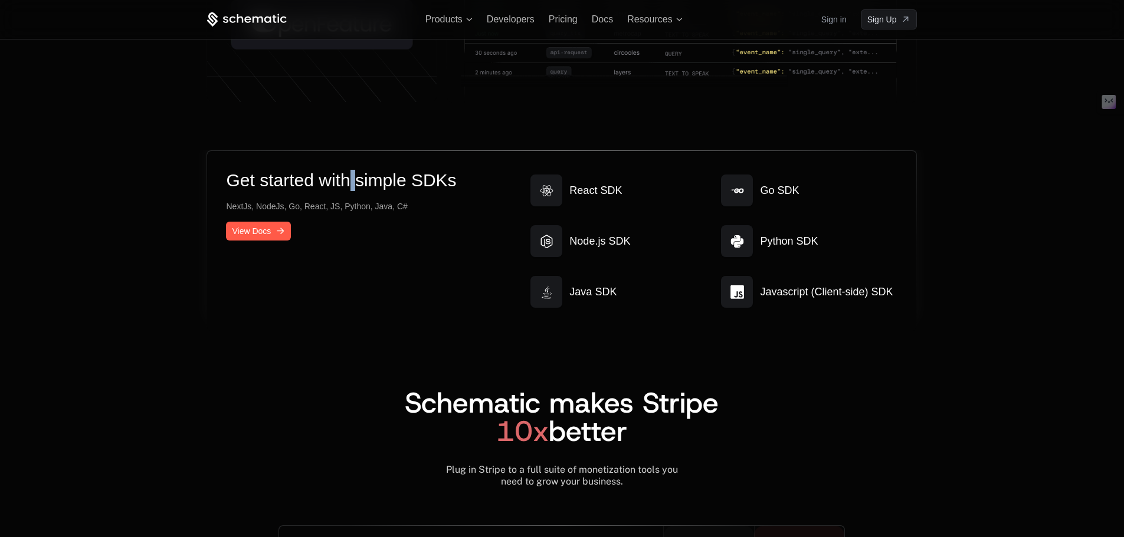
click at [346, 177] on h2 "Get started with simple SDKs" at bounding box center [341, 180] width 230 height 21
click at [408, 173] on h2 "Get started with simple SDKs" at bounding box center [341, 180] width 230 height 21
click at [468, 154] on div "Get started with simple SDKs NextJs, NodeJs, Go, React, JS, Python, Java, C# Vi…" at bounding box center [561, 241] width 709 height 180
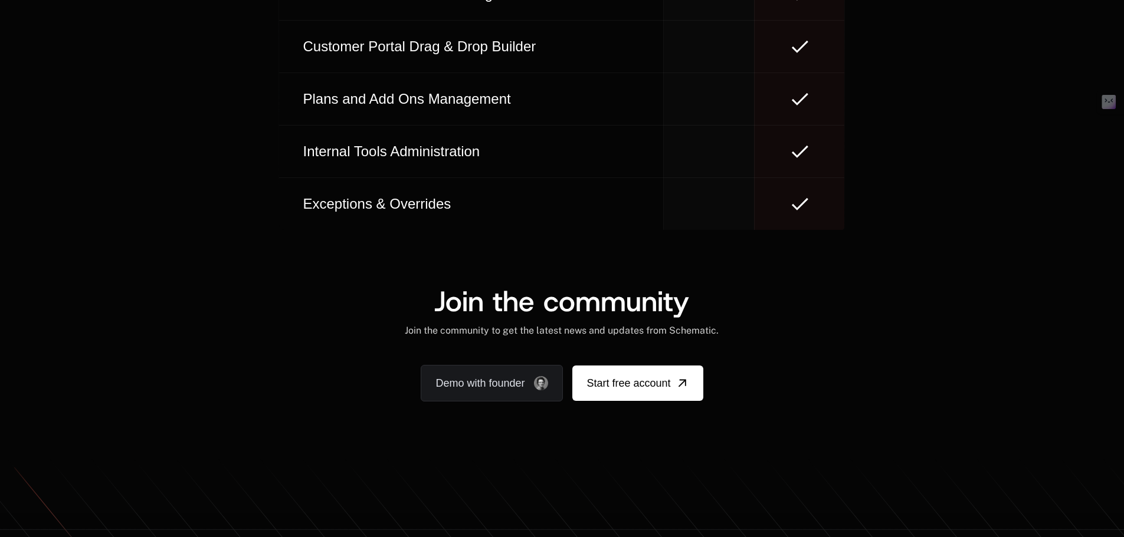
scroll to position [7221, 0]
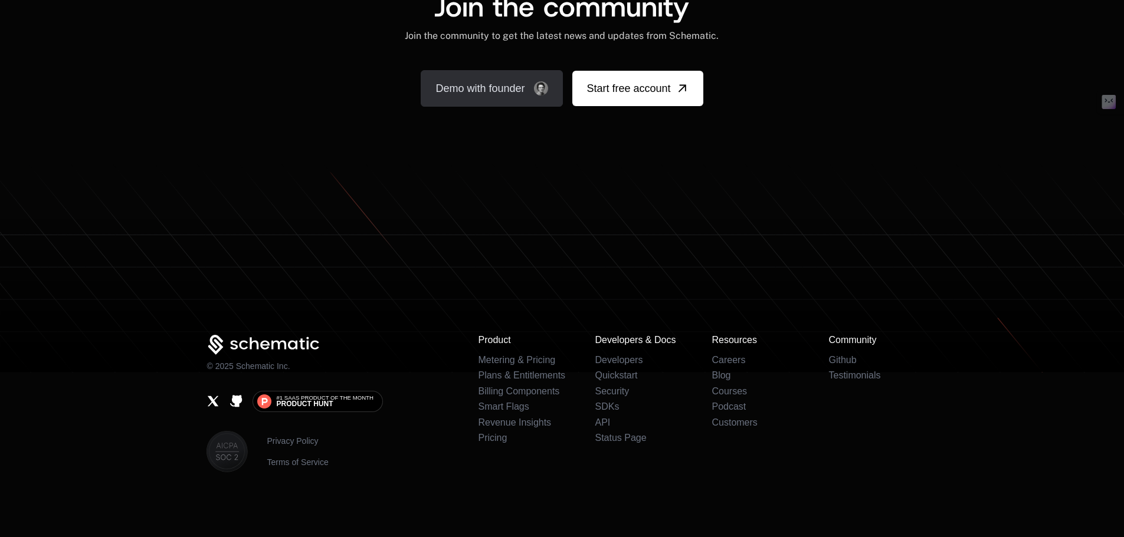
click at [500, 94] on link "Demo with founder" at bounding box center [492, 88] width 142 height 37
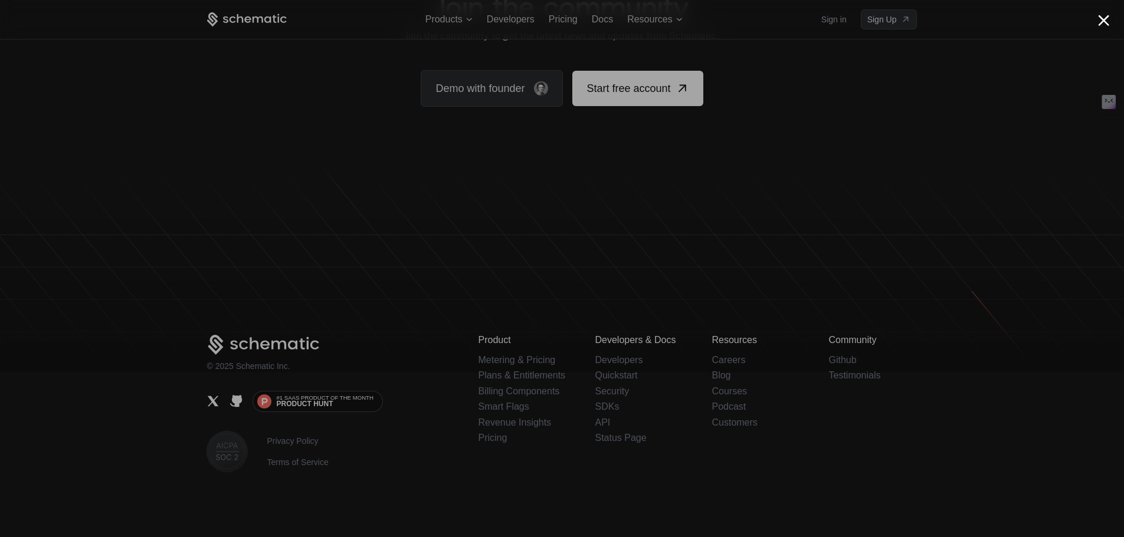
scroll to position [6794, 0]
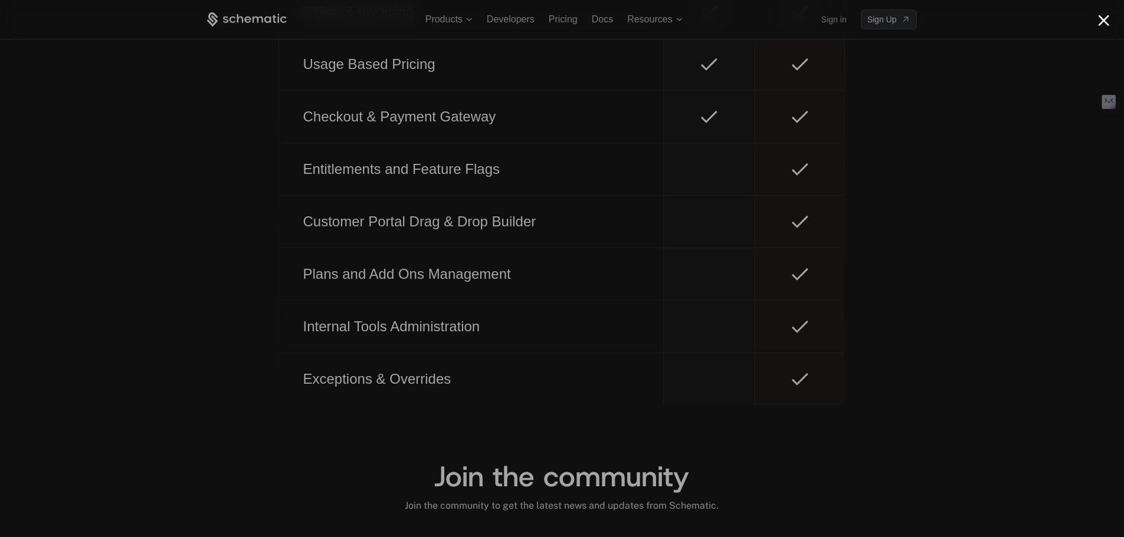
click at [1103, 25] on button "Close modal" at bounding box center [1103, 20] width 11 height 11
